Goal: Task Accomplishment & Management: Manage account settings

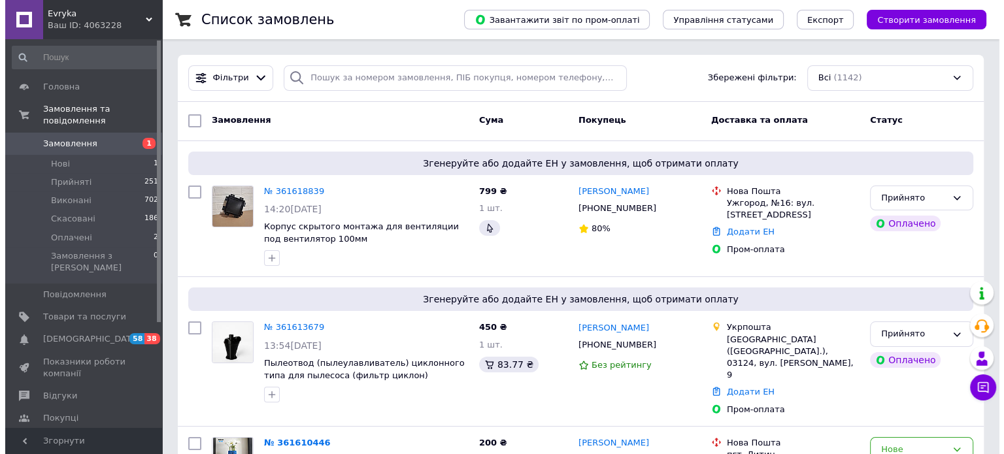
scroll to position [146, 0]
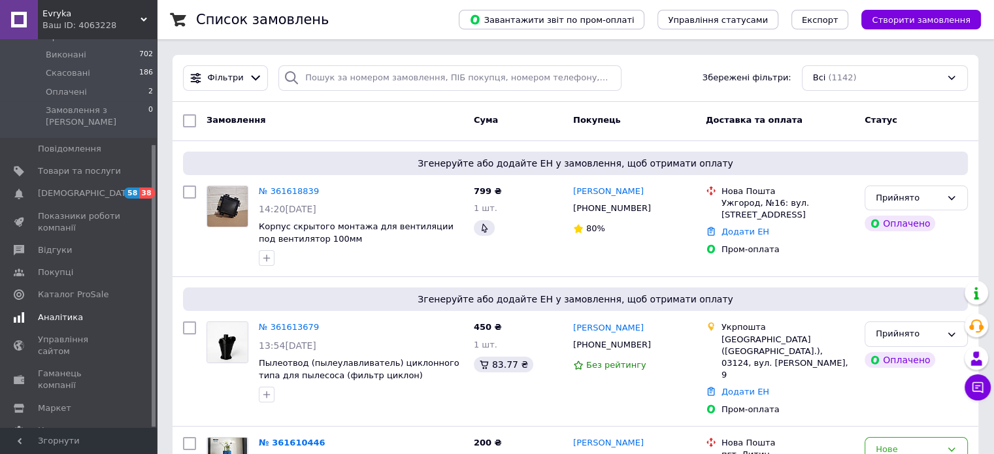
click at [70, 312] on span "Аналітика" at bounding box center [60, 318] width 45 height 12
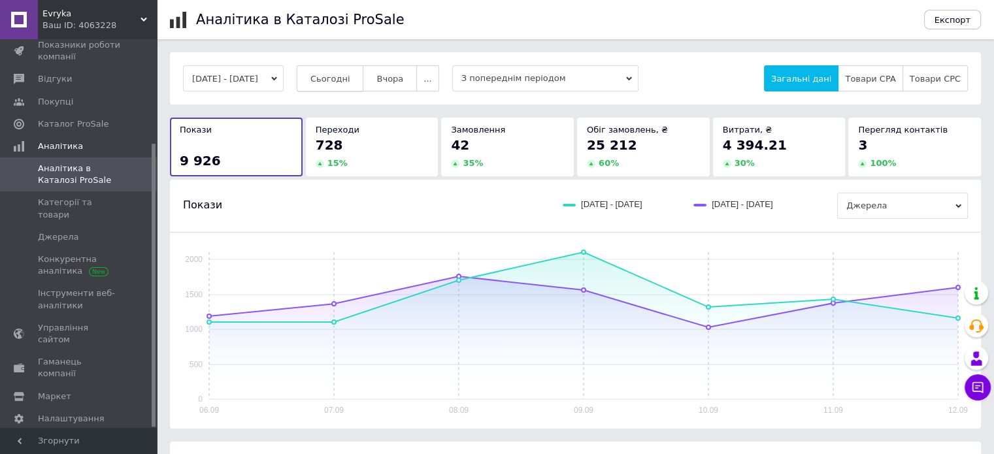
click at [343, 79] on span "Сьогодні" at bounding box center [330, 79] width 40 height 10
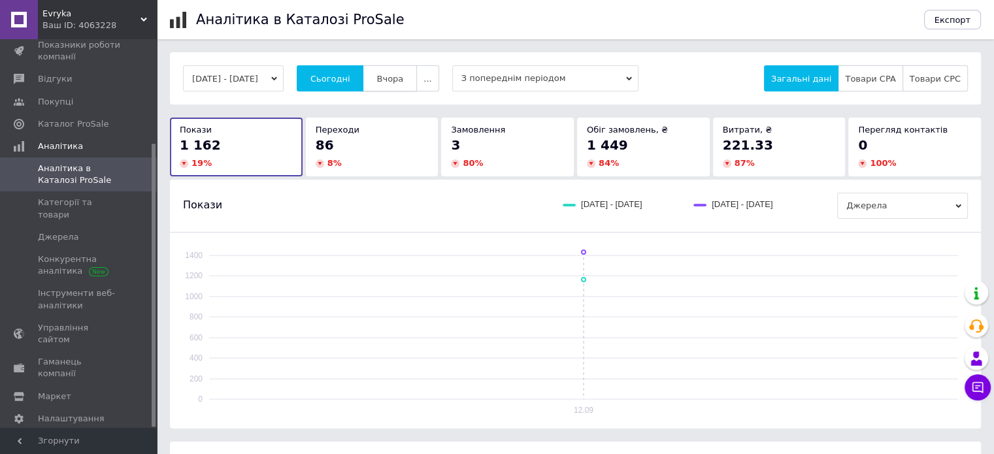
click at [392, 72] on button "Вчора" at bounding box center [390, 78] width 54 height 26
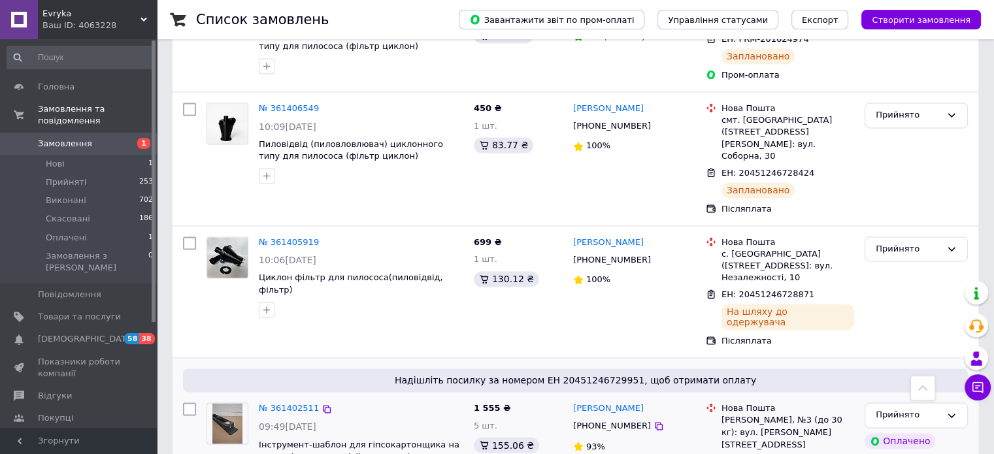
scroll to position [2091, 0]
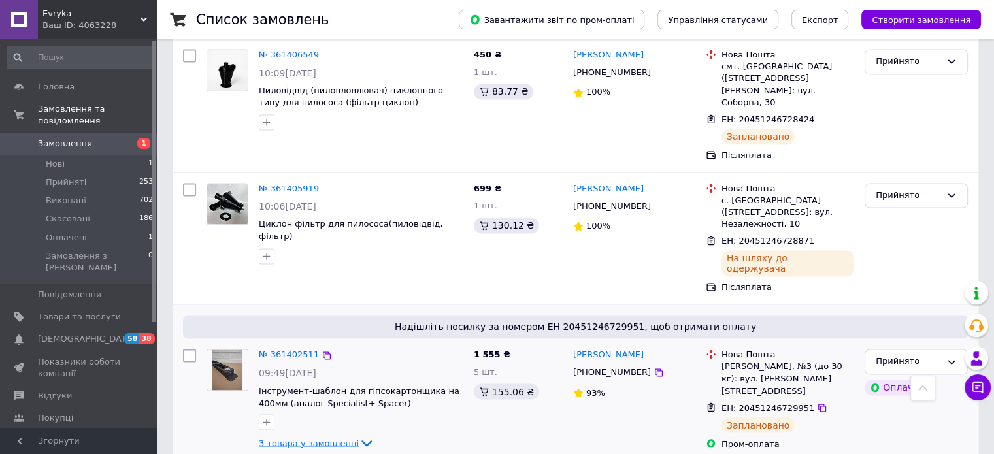
click at [303, 438] on span "3 товара у замовленні" at bounding box center [309, 443] width 100 height 10
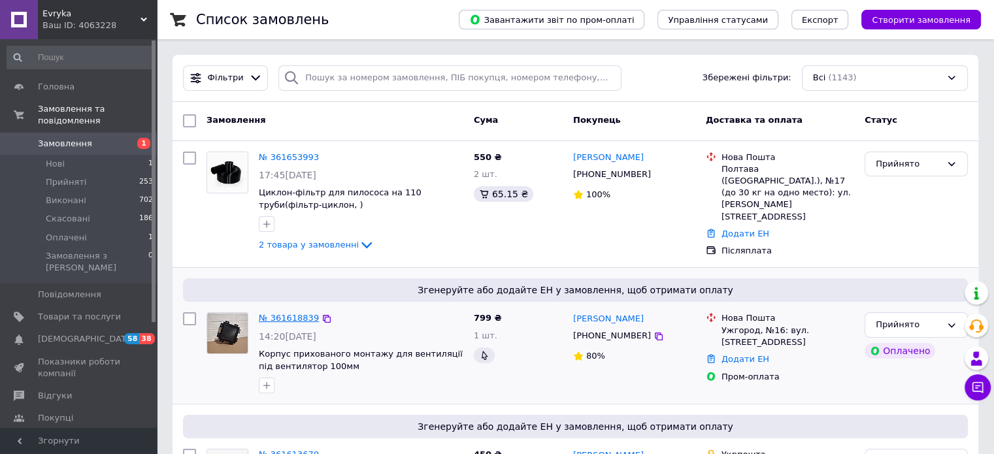
click at [291, 316] on link "№ 361618839" at bounding box center [289, 318] width 60 height 10
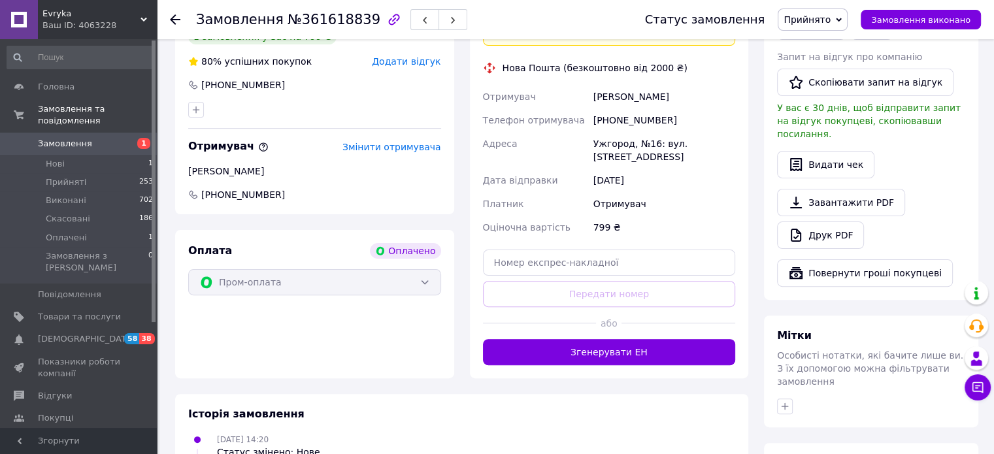
scroll to position [470, 0]
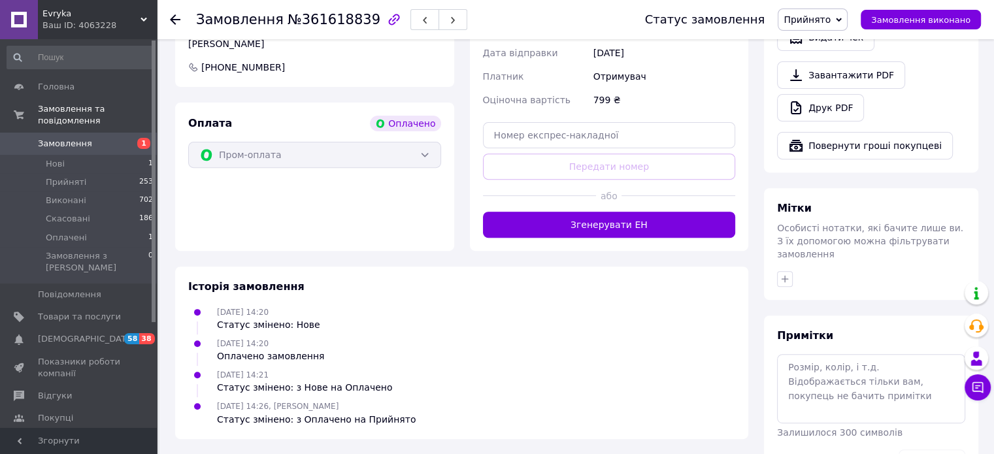
drag, startPoint x: 655, startPoint y: 227, endPoint x: 663, endPoint y: 229, distance: 7.4
click at [655, 228] on div "Доставка [PERSON_NAME] Вкажіть номер експрес-накладної Обов'язково введіть номе…" at bounding box center [609, 47] width 279 height 406
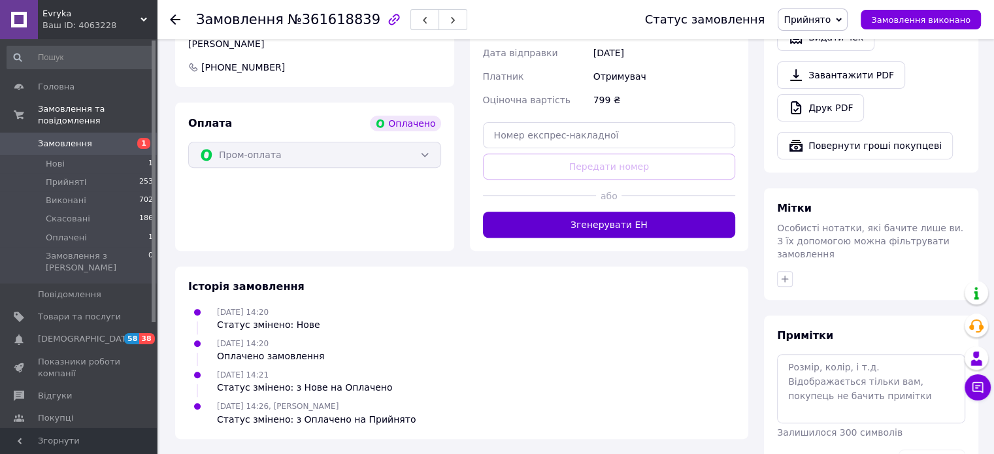
click at [670, 216] on button "Згенерувати ЕН" at bounding box center [609, 225] width 253 height 26
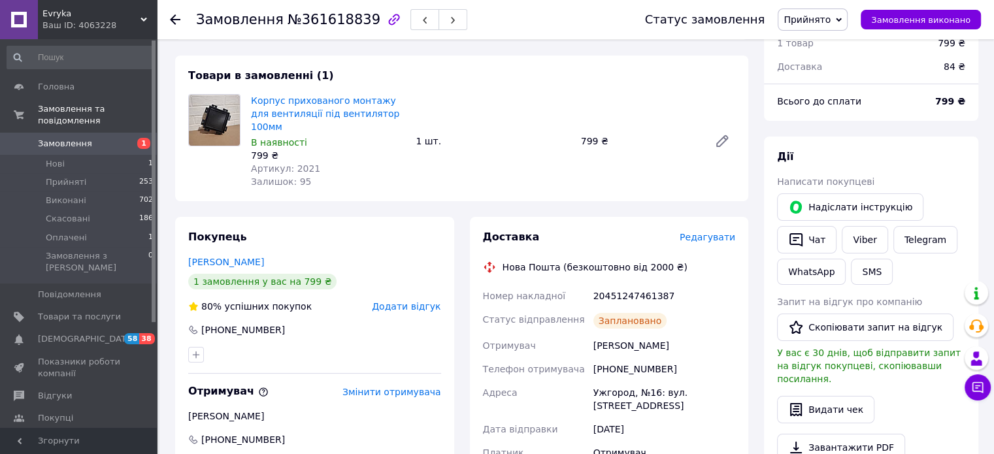
scroll to position [129, 0]
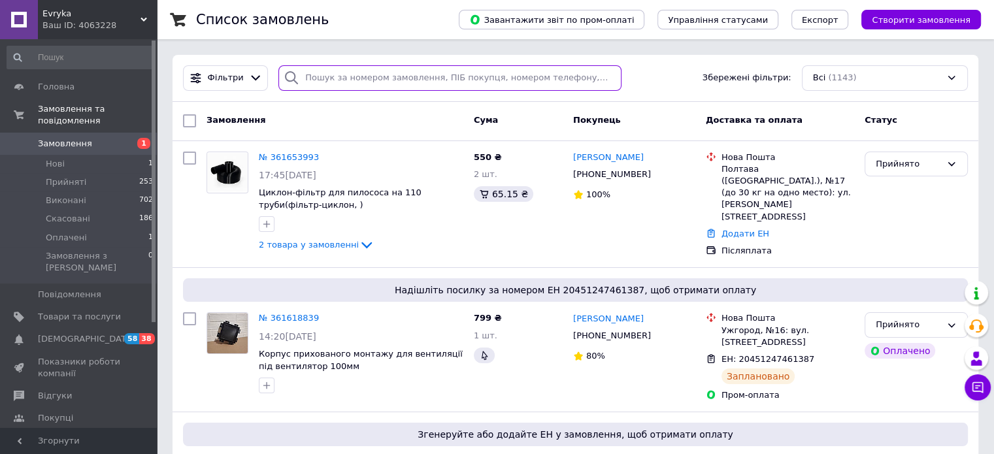
click at [439, 69] on input "search" at bounding box center [449, 77] width 343 height 25
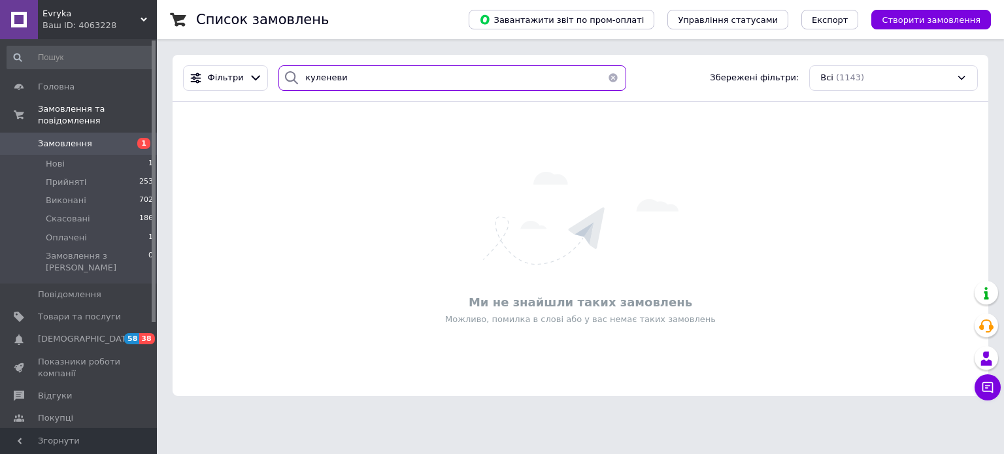
type input "куленевич"
